Goal: Download file/media

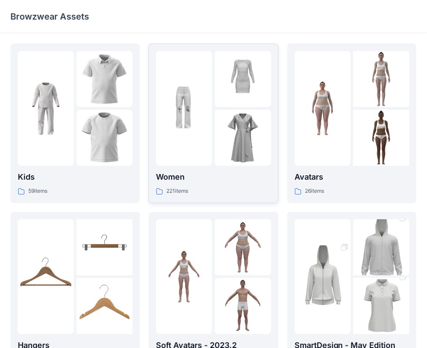
click at [224, 119] on img at bounding box center [243, 138] width 56 height 56
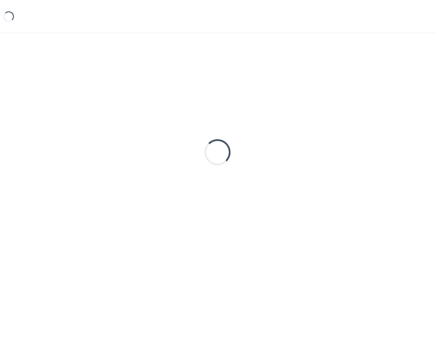
click at [224, 119] on div "Loading..." at bounding box center [217, 151] width 414 height 217
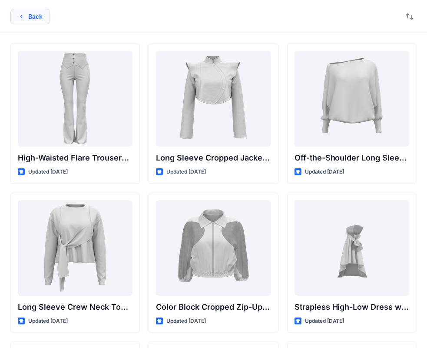
click at [25, 20] on button "Back" at bounding box center [30, 17] width 40 height 16
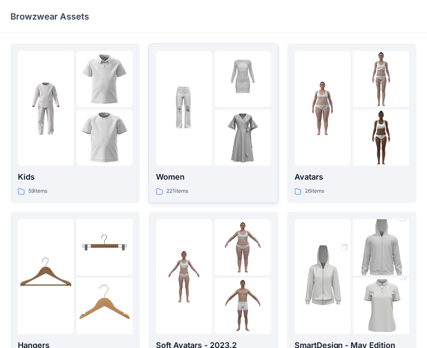
click at [218, 103] on img at bounding box center [243, 79] width 56 height 56
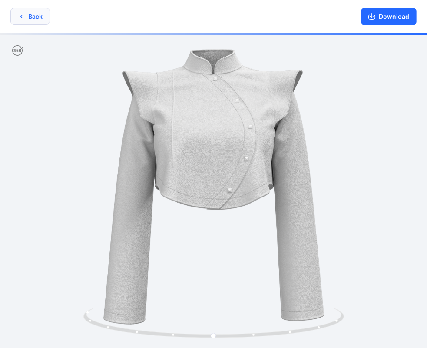
click at [24, 17] on button "Back" at bounding box center [30, 16] width 40 height 17
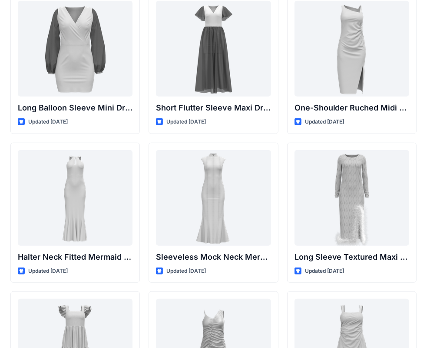
scroll to position [435, 0]
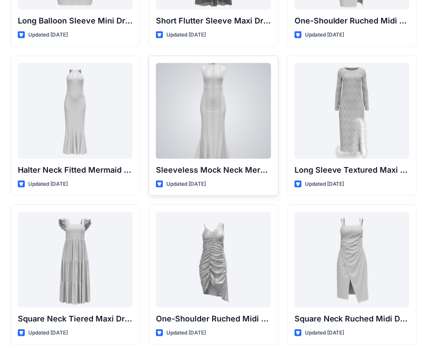
click at [216, 111] on div at bounding box center [213, 111] width 115 height 96
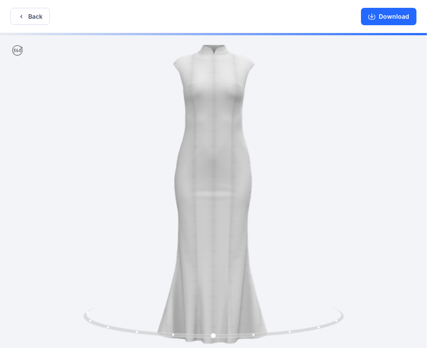
drag, startPoint x: 262, startPoint y: 159, endPoint x: 241, endPoint y: 199, distance: 44.9
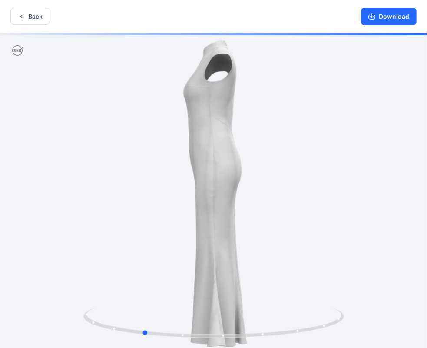
drag, startPoint x: 227, startPoint y: 208, endPoint x: 166, endPoint y: 210, distance: 61.3
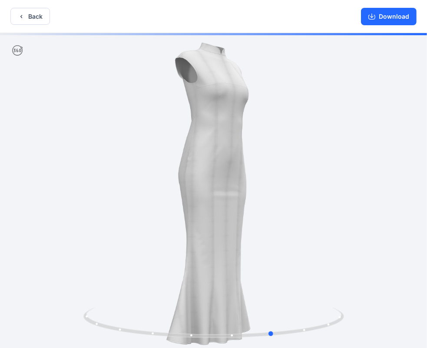
drag, startPoint x: 208, startPoint y: 196, endPoint x: 357, endPoint y: 169, distance: 151.6
click at [393, 15] on button "Download" at bounding box center [389, 16] width 56 height 17
click at [389, 18] on button "Download" at bounding box center [389, 16] width 56 height 17
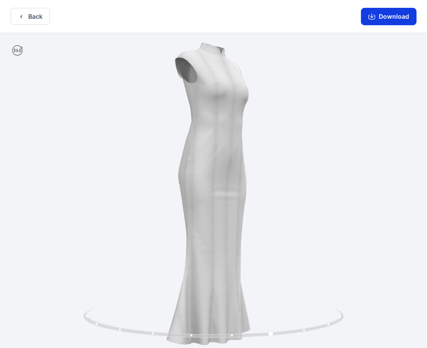
click at [383, 17] on button "Download" at bounding box center [389, 16] width 56 height 17
click at [384, 17] on button "Download" at bounding box center [389, 16] width 56 height 17
click at [21, 17] on icon "button" at bounding box center [21, 16] width 2 height 3
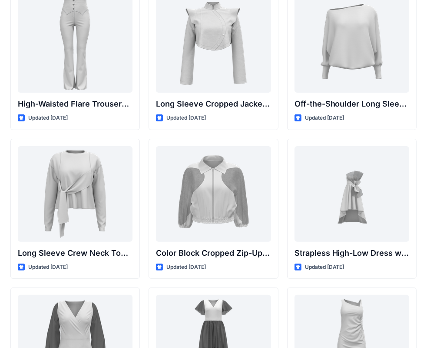
scroll to position [50, 0]
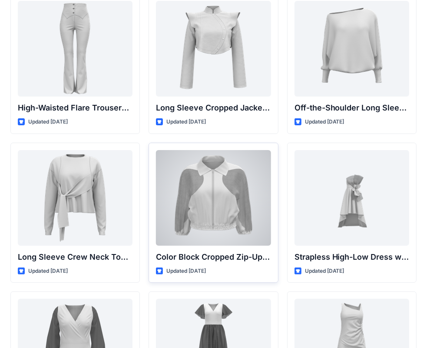
click at [219, 192] on div at bounding box center [213, 198] width 115 height 96
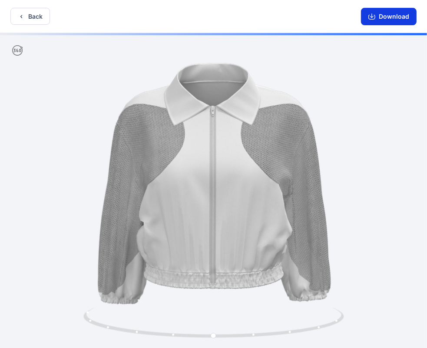
click at [397, 16] on button "Download" at bounding box center [389, 16] width 56 height 17
click at [390, 19] on button "Download" at bounding box center [389, 16] width 56 height 17
click at [30, 14] on button "Back" at bounding box center [30, 16] width 40 height 17
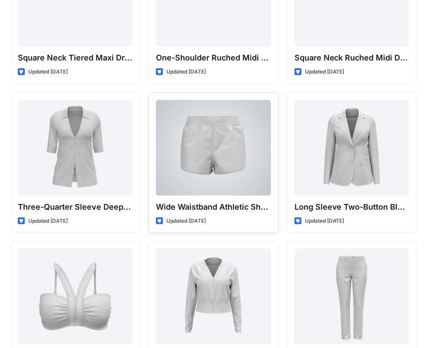
scroll to position [739, 0]
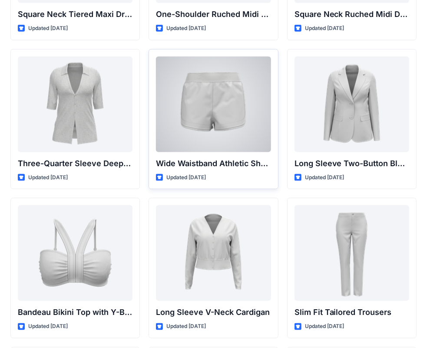
click at [204, 103] on div at bounding box center [213, 104] width 115 height 96
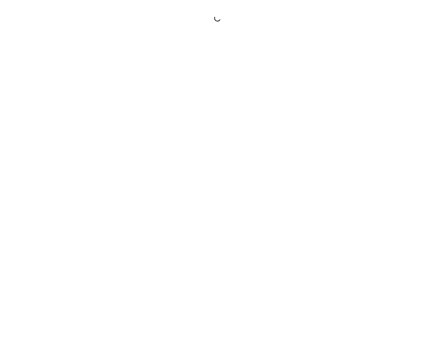
click at [204, 103] on div at bounding box center [217, 174] width 435 height 348
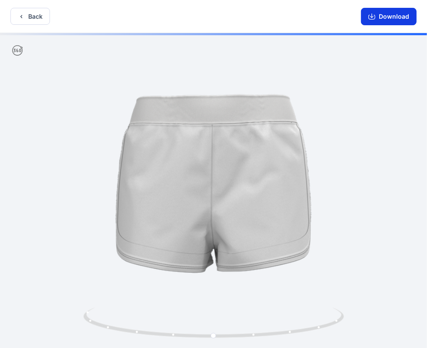
click at [384, 16] on button "Download" at bounding box center [389, 16] width 56 height 17
click at [18, 16] on icon "button" at bounding box center [21, 16] width 7 height 7
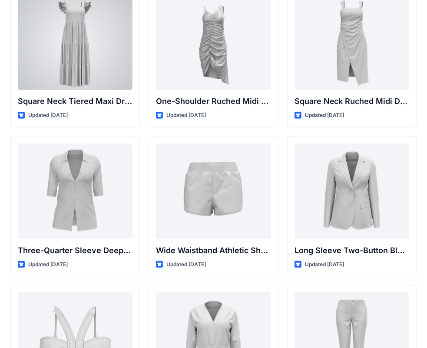
scroll to position [826, 0]
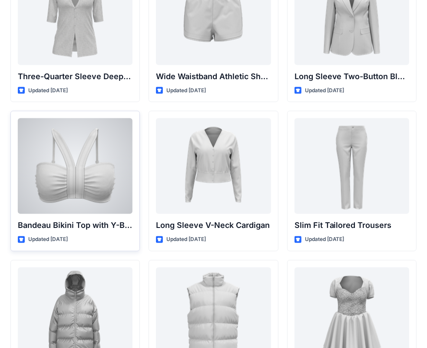
click at [74, 173] on div at bounding box center [75, 166] width 115 height 96
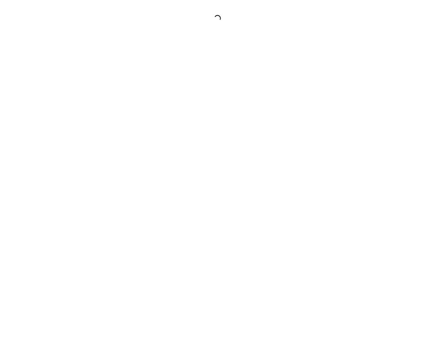
click at [74, 173] on div at bounding box center [217, 174] width 435 height 348
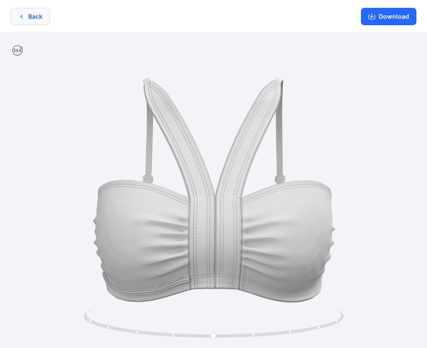
click at [26, 19] on button "Back" at bounding box center [30, 16] width 40 height 17
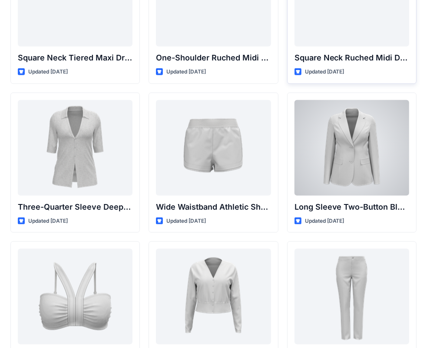
scroll to position [652, 0]
